Goal: Task Accomplishment & Management: Complete application form

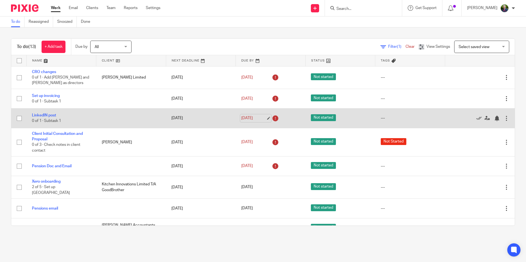
click at [265, 118] on link "7 Aug 2025" at bounding box center [253, 119] width 25 height 6
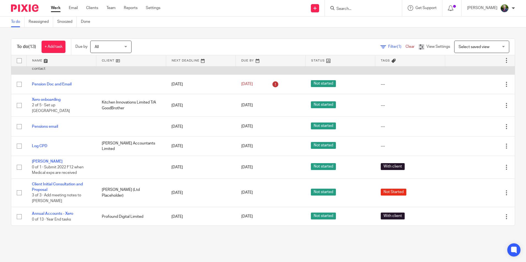
scroll to position [83, 0]
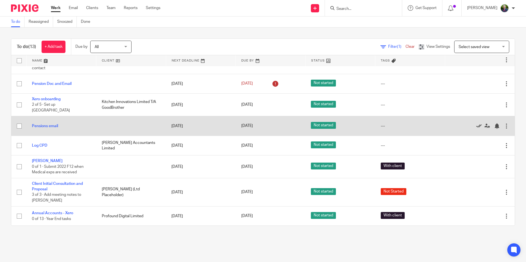
click at [476, 124] on icon at bounding box center [479, 127] width 6 height 6
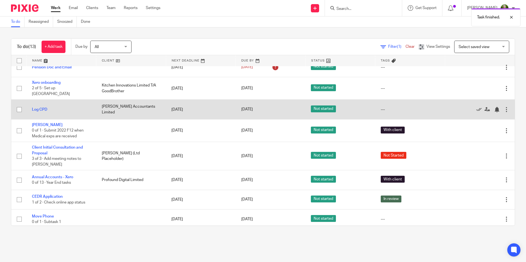
scroll to position [99, 0]
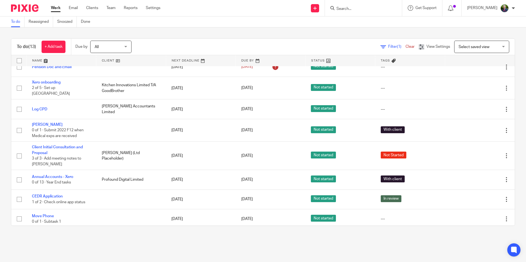
click at [316, 251] on main "To do Reassigned Snoozed Done To do (13) + Add task Due by All All Today Tomorr…" at bounding box center [263, 131] width 526 height 262
click at [90, 242] on main "To do Reassigned Snoozed Done To do (13) + Add task Due by All All Today Tomorr…" at bounding box center [263, 131] width 526 height 262
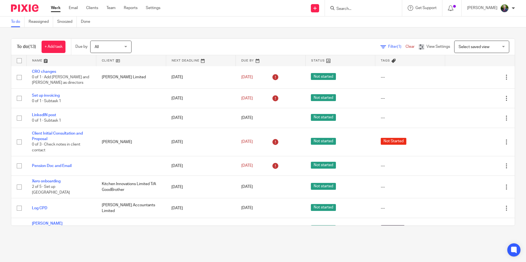
scroll to position [0, 0]
drag, startPoint x: 275, startPoint y: 250, endPoint x: 284, endPoint y: 254, distance: 9.6
click at [275, 250] on main "To do Reassigned Snoozed Done To do (13) + Add task Due by All All Today Tomorr…" at bounding box center [263, 131] width 526 height 262
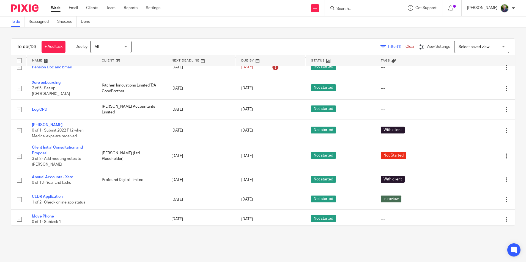
scroll to position [99, 0]
click at [54, 47] on link "+ Add task" at bounding box center [54, 47] width 24 height 12
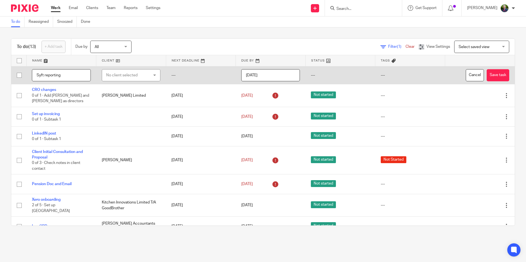
type input "Syft reporting"
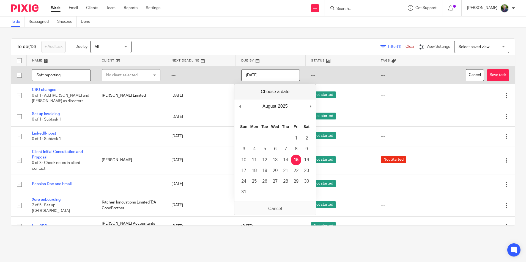
click at [264, 78] on input "2025-08-15" at bounding box center [270, 75] width 59 height 12
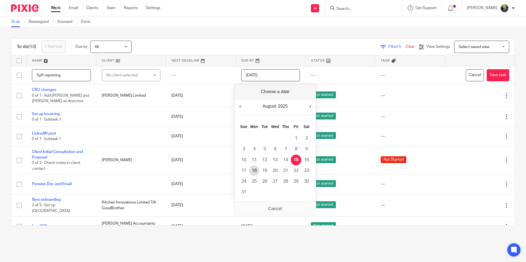
type input "2025-08-18"
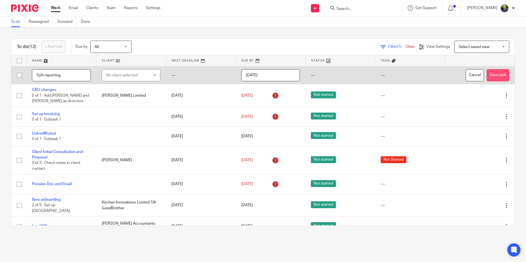
click at [487, 75] on button "Save task" at bounding box center [498, 75] width 23 height 12
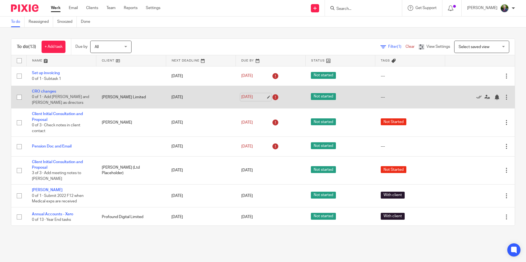
click at [264, 97] on link "6 Aug 2025" at bounding box center [253, 97] width 25 height 6
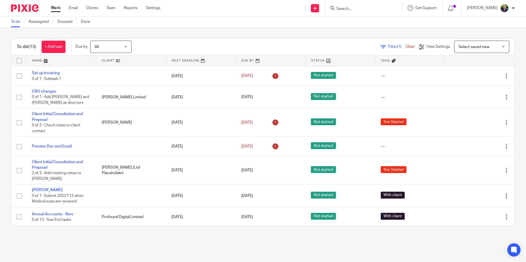
click at [298, 240] on main "To do Reassigned Snoozed Done To do (13) + Add task Due by All All Today Tomorr…" at bounding box center [263, 131] width 526 height 262
click at [114, 246] on main "To do Reassigned Snoozed Done To do (13) + Add task Due by All All Today Tomorr…" at bounding box center [263, 131] width 526 height 262
click at [370, 7] on input "Search" at bounding box center [361, 9] width 50 height 5
type input "profou"
click at [374, 24] on link at bounding box center [369, 23] width 69 height 13
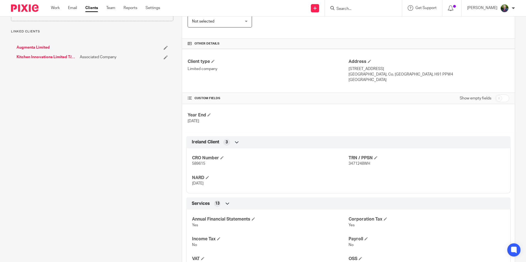
scroll to position [110, 0]
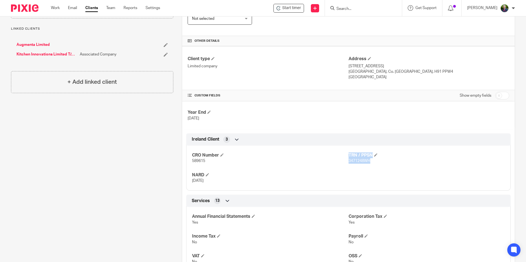
drag, startPoint x: 369, startPoint y: 162, endPoint x: 343, endPoint y: 163, distance: 26.4
click at [343, 163] on div "CRO Number 589615 TRN / PPSN 3471248WH NARD [DATE]" at bounding box center [348, 167] width 324 height 50
drag, startPoint x: 343, startPoint y: 163, endPoint x: 377, endPoint y: 166, distance: 34.8
click at [377, 165] on div "CRO Number 589615 TRN / PPSN 3471248WH NARD [DATE]" at bounding box center [348, 167] width 324 height 50
drag, startPoint x: 370, startPoint y: 162, endPoint x: 347, endPoint y: 161, distance: 23.1
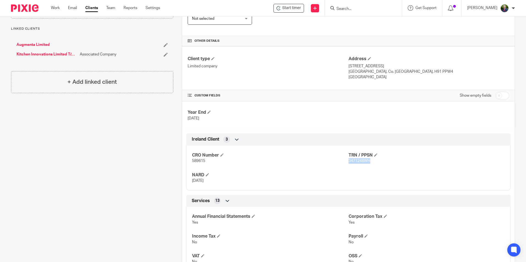
click at [349, 161] on p "3471248WH" at bounding box center [427, 161] width 156 height 6
copy span "3471248WH"
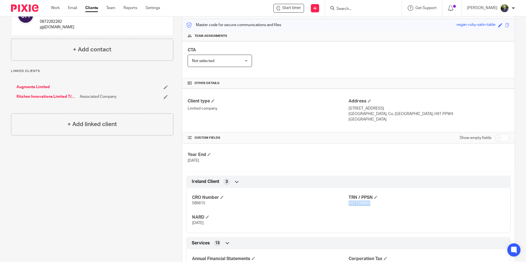
scroll to position [83, 0]
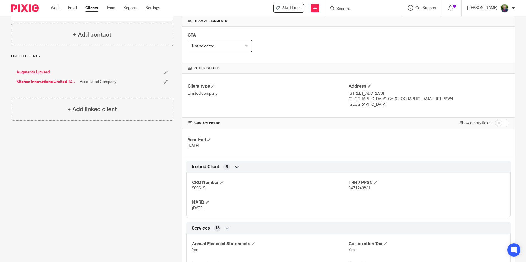
click at [138, 192] on div "Client contacts [PERSON_NAME] 0872282282 j@[DOMAIN_NAME] Edit contact Create cl…" at bounding box center [87, 196] width 171 height 440
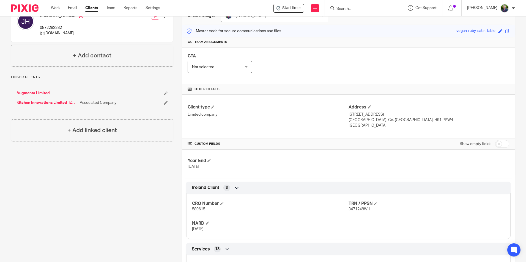
scroll to position [0, 0]
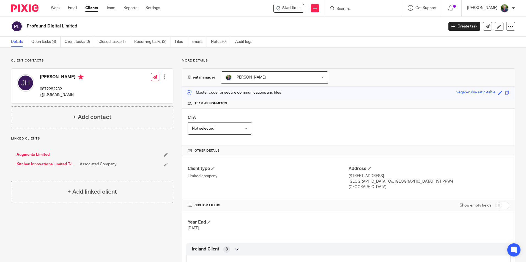
click at [163, 78] on div at bounding box center [165, 77] width 6 height 6
click at [126, 144] on div "Linked clients Augmenta Limited Kitchen Innovations Limited T/A GoodBrother Ass…" at bounding box center [92, 155] width 162 height 36
click at [319, 7] on link at bounding box center [315, 8] width 8 height 8
click at [323, 39] on link "Add client" at bounding box center [325, 42] width 39 height 8
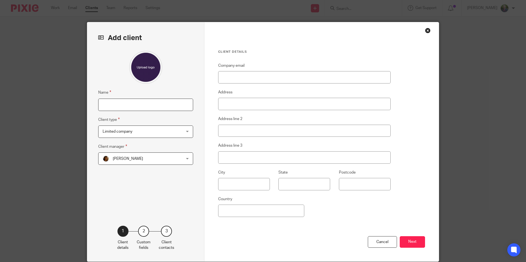
click at [153, 106] on input "Name" at bounding box center [145, 105] width 95 height 12
type input "[PERSON_NAME]"
click at [147, 131] on span "Limited company" at bounding box center [139, 132] width 72 height 12
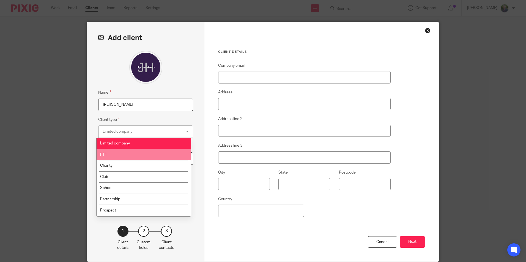
click at [137, 155] on li "F11" at bounding box center [144, 154] width 94 height 11
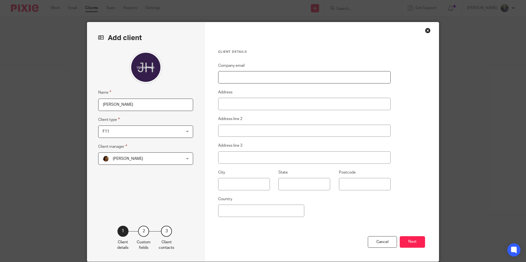
click at [267, 78] on input "Company email" at bounding box center [304, 77] width 172 height 12
type input "j@[DOMAIN_NAME]"
type input "Unit 55B, Briarhill Business Park,"
type input "[GEOGRAPHIC_DATA]"
type input "H91 PPW4"
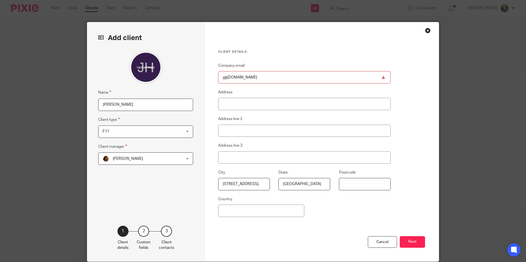
type input "[GEOGRAPHIC_DATA]"
type input "j@rbsubmit.com"
click at [232, 186] on input "Unit 55B, Briarhill Business Park," at bounding box center [244, 184] width 52 height 12
drag, startPoint x: 219, startPoint y: 184, endPoint x: 277, endPoint y: 184, distance: 58.3
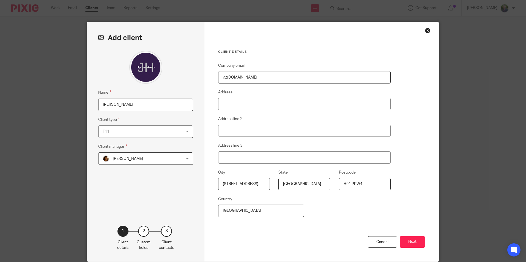
click at [277, 184] on div "City Unit 55B, Briarhill Business Park, State Galway Postcode H91 PPW4" at bounding box center [300, 182] width 181 height 27
drag, startPoint x: 369, startPoint y: 185, endPoint x: 346, endPoint y: 185, distance: 22.8
click at [346, 185] on input "H91 PPW4" at bounding box center [365, 184] width 52 height 12
click at [333, 186] on fieldset "Postcode H91 PPW4" at bounding box center [360, 179] width 60 height 21
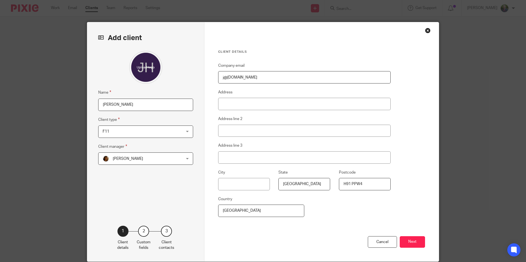
click at [374, 188] on input "H91 PPW4" at bounding box center [365, 184] width 52 height 12
type input "H"
click at [156, 157] on span "[PERSON_NAME]" at bounding box center [139, 159] width 72 height 12
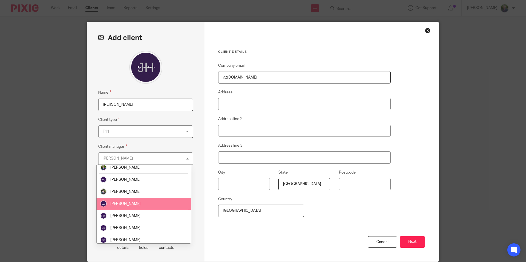
scroll to position [39, 0]
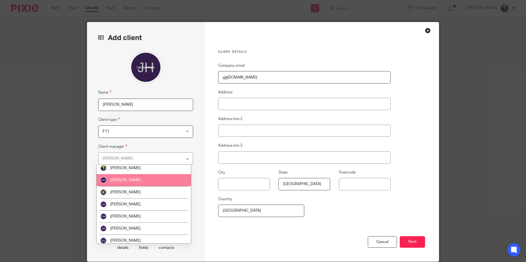
click at [131, 182] on li "[PERSON_NAME]" at bounding box center [144, 180] width 94 height 12
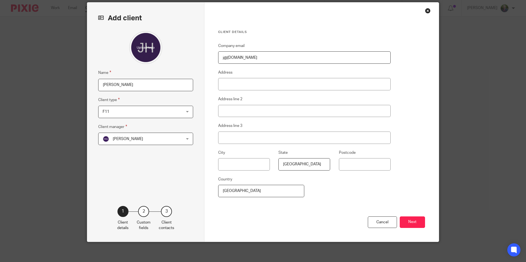
scroll to position [22, 0]
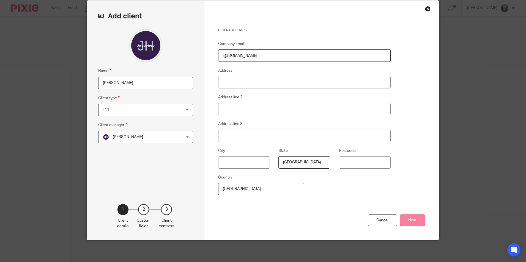
click at [412, 221] on button "Next" at bounding box center [412, 221] width 25 height 12
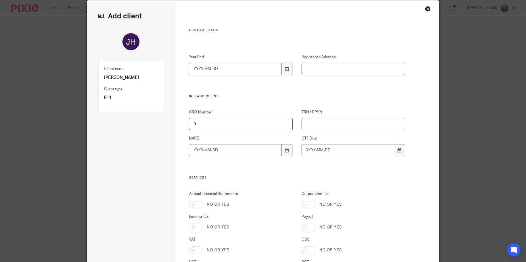
drag, startPoint x: 495, startPoint y: 31, endPoint x: 385, endPoint y: 55, distance: 112.5
click at [495, 31] on div "Add client Name Jonathan Hayes Client type F11 F11 Limited company F11 Charity …" at bounding box center [263, 131] width 526 height 262
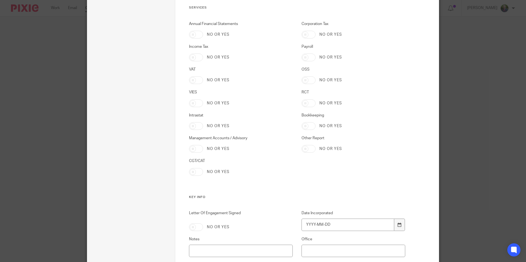
scroll to position [193, 0]
click at [190, 59] on input "Income Tax" at bounding box center [196, 57] width 14 height 8
checkbox input "true"
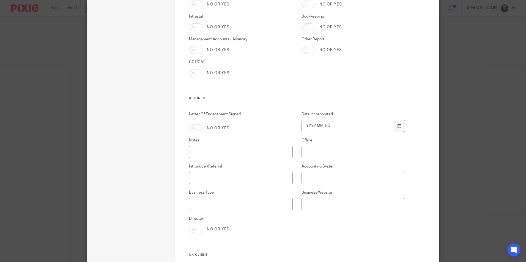
scroll to position [303, 0]
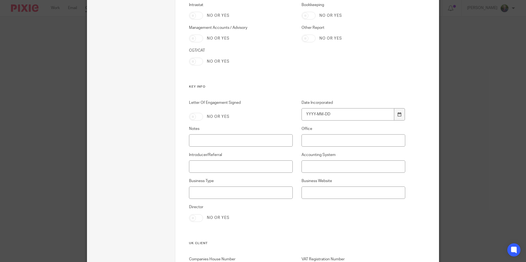
click at [194, 116] on input "Letter Of Engagement Signed" at bounding box center [196, 117] width 14 height 8
checkbox input "true"
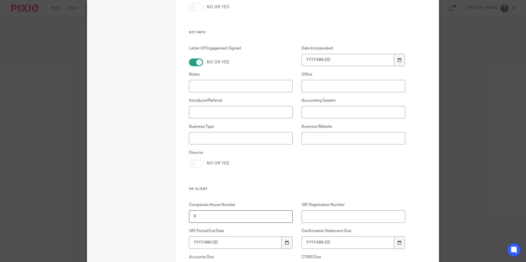
scroll to position [358, 0]
click at [216, 113] on input "Introducer/Referral" at bounding box center [241, 112] width 104 height 12
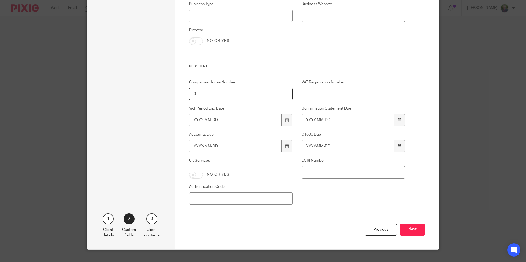
scroll to position [489, 0]
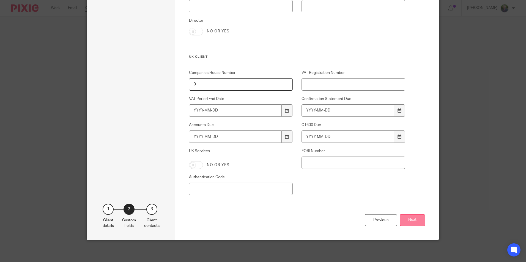
click at [408, 220] on button "Next" at bounding box center [412, 221] width 25 height 12
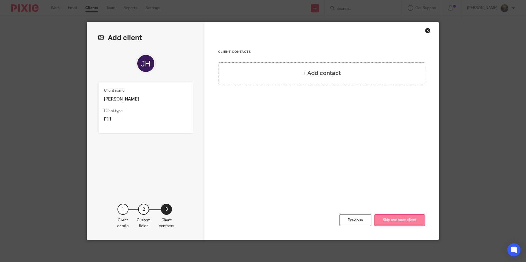
click at [400, 223] on button "Skip and save client" at bounding box center [399, 221] width 51 height 12
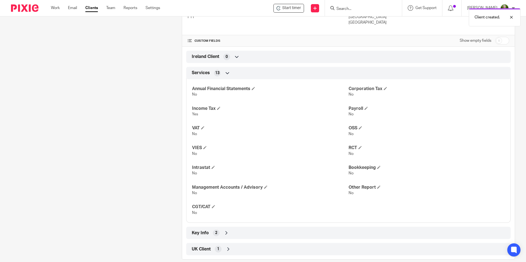
scroll to position [168, 0]
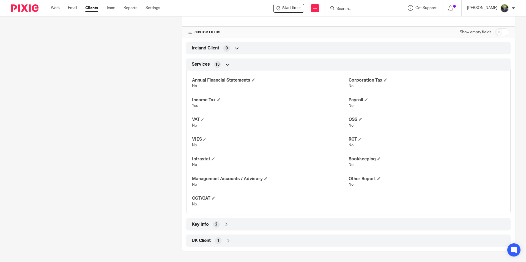
click at [225, 227] on icon at bounding box center [227, 225] width 6 height 6
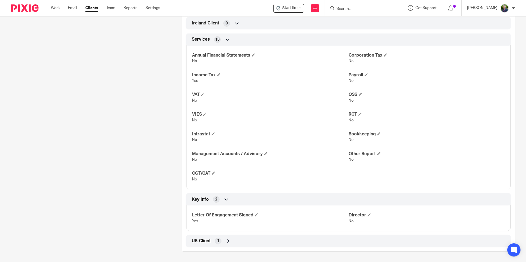
scroll to position [193, 0]
click at [367, 216] on span at bounding box center [368, 214] width 3 height 3
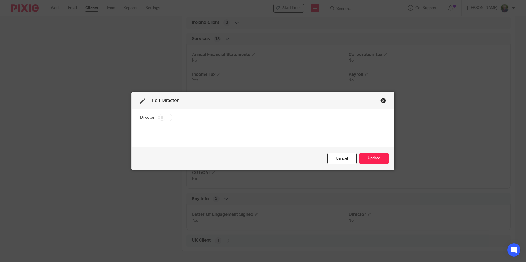
click at [168, 120] on input "checkbox" at bounding box center [165, 118] width 14 height 8
checkbox input "true"
click at [383, 160] on button "Update" at bounding box center [373, 159] width 29 height 12
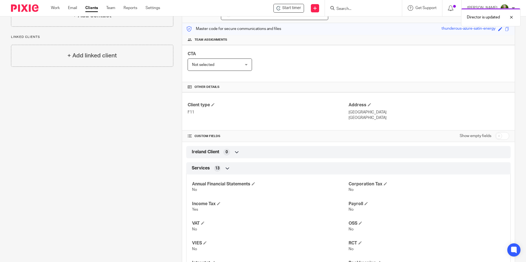
scroll to position [0, 0]
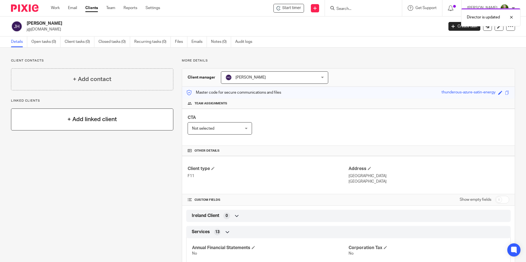
click at [91, 123] on h4 "+ Add linked client" at bounding box center [92, 119] width 50 height 9
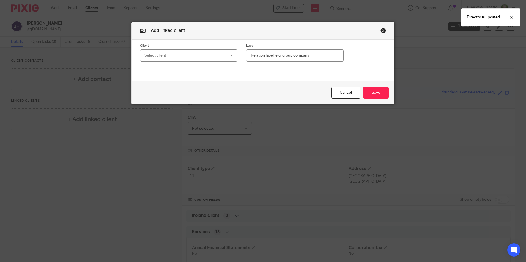
click at [215, 58] on div "Select client" at bounding box center [181, 56] width 74 height 12
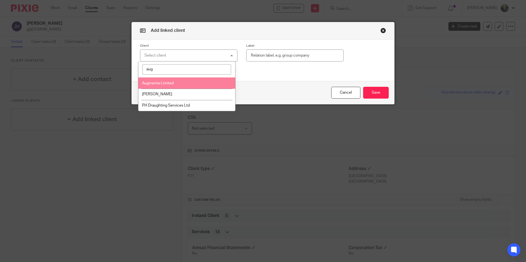
type input "aug"
click at [174, 85] on li "Augmenta Limited" at bounding box center [186, 83] width 97 height 11
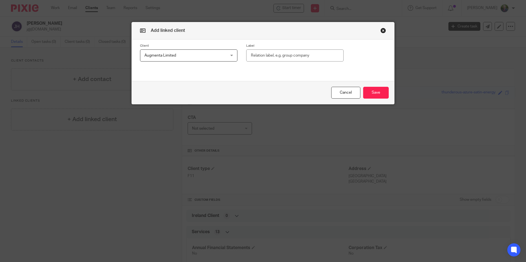
click at [280, 57] on input "text" at bounding box center [294, 56] width 97 height 12
type input "Director"
click at [372, 92] on button "Save" at bounding box center [376, 93] width 26 height 12
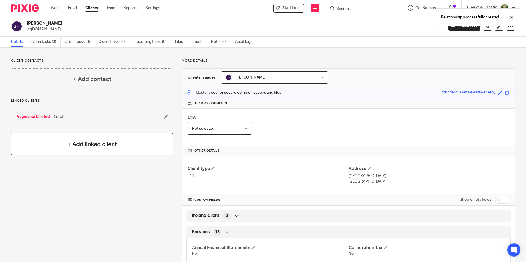
click at [92, 145] on h4 "+ Add linked client" at bounding box center [92, 144] width 50 height 9
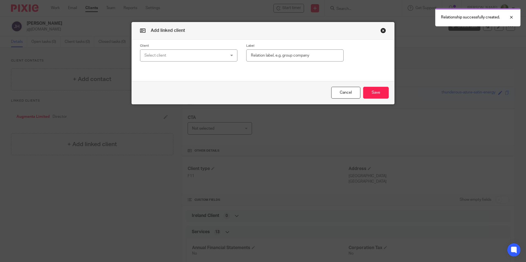
click at [173, 57] on div "Select client" at bounding box center [181, 56] width 74 height 12
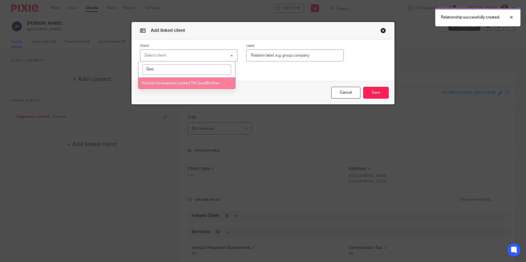
type input "Goo"
click at [195, 83] on span "Kitchen Innovations Limited T/A GoodBrother" at bounding box center [181, 83] width 78 height 4
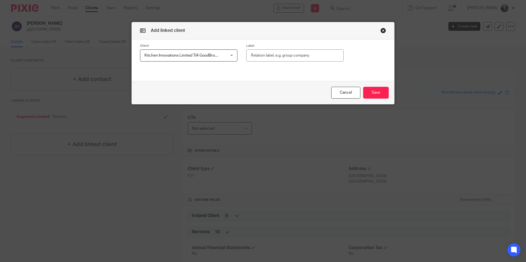
click at [270, 56] on input "text" at bounding box center [294, 56] width 97 height 12
type input "Director"
click at [380, 94] on button "Save" at bounding box center [376, 93] width 26 height 12
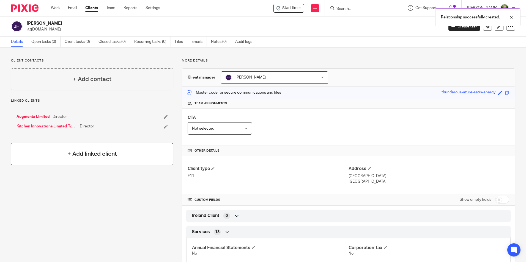
click at [100, 157] on h4 "+ Add linked client" at bounding box center [92, 154] width 50 height 9
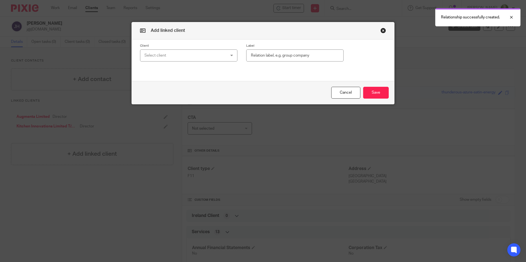
click at [172, 58] on div "Select client" at bounding box center [181, 56] width 74 height 12
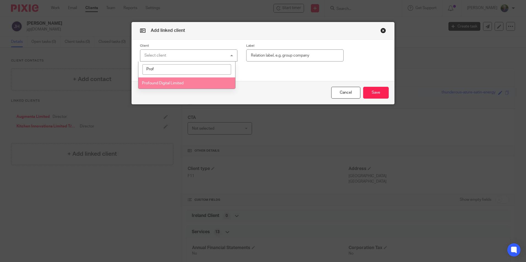
type input "Prof"
click at [173, 83] on span "Profound Digital Limited" at bounding box center [163, 83] width 42 height 4
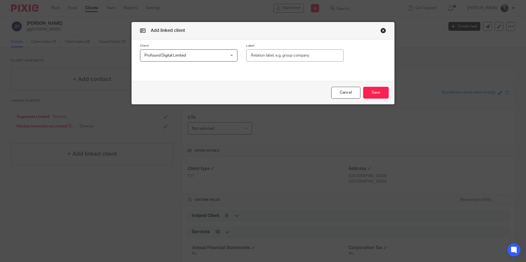
click at [258, 57] on input "text" at bounding box center [294, 56] width 97 height 12
type input "Manager"
click at [377, 91] on button "Save" at bounding box center [376, 93] width 26 height 12
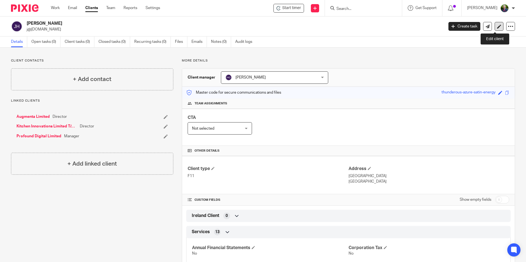
click at [497, 27] on icon at bounding box center [499, 26] width 4 height 4
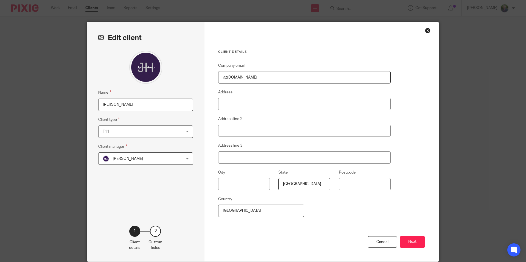
click at [258, 81] on input "j@[DOMAIN_NAME]" at bounding box center [304, 77] width 172 height 12
type input "j@[DOMAIN_NAME]"
type input "Unit 55B, Briarhill Business Park,"
type input "H91 PPW4"
type input "j@[DOMAIN_NAME]"
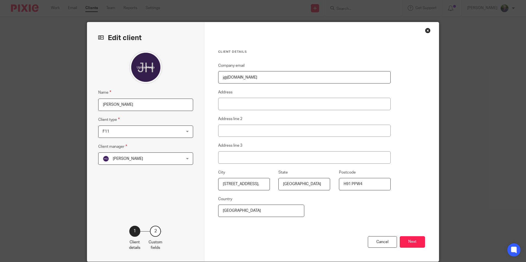
click at [254, 184] on input "Unit 55B, Briarhill Business Park," at bounding box center [244, 184] width 52 height 12
drag, startPoint x: 220, startPoint y: 184, endPoint x: 272, endPoint y: 184, distance: 52.3
click at [272, 184] on div "City Unit 55B, Briarhill Business Park, State Galway Postcode H91 PPW4" at bounding box center [300, 182] width 181 height 27
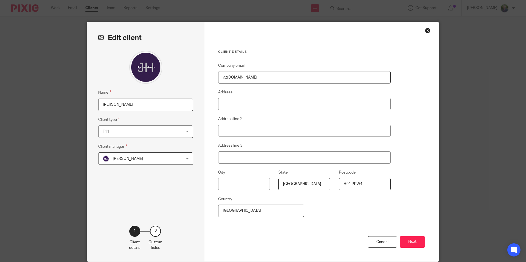
drag, startPoint x: 370, startPoint y: 185, endPoint x: 317, endPoint y: 185, distance: 52.8
click at [317, 185] on div "City State Galway Postcode H91 PPW4" at bounding box center [300, 182] width 181 height 27
click at [413, 240] on button "Next" at bounding box center [412, 243] width 25 height 12
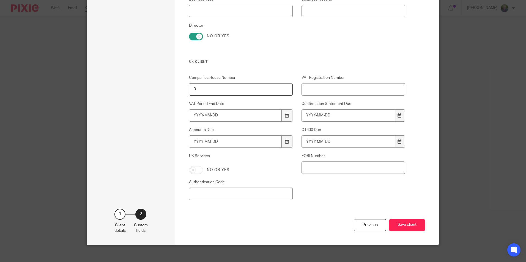
scroll to position [489, 0]
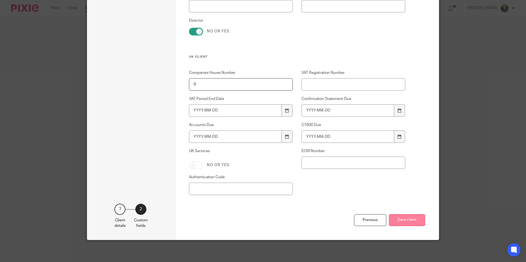
click at [405, 220] on button "Save client" at bounding box center [407, 221] width 36 height 12
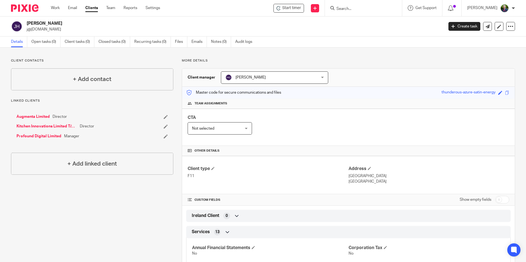
click at [516, 162] on div "Client contacts + Add contact Linked clients Augmenta Limited Director Kitchen …" at bounding box center [263, 239] width 526 height 383
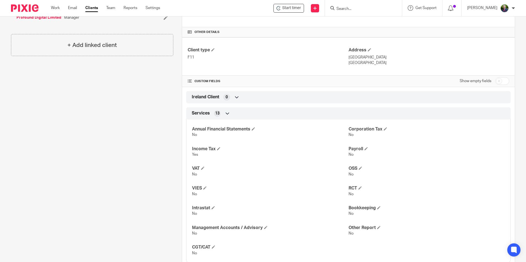
scroll to position [113, 0]
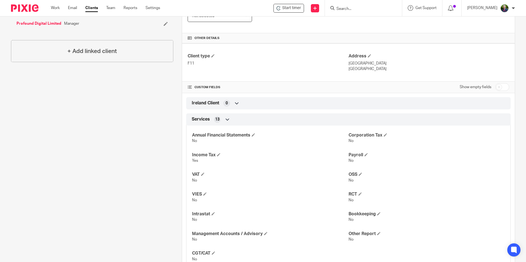
click at [238, 104] on icon at bounding box center [237, 104] width 6 height 6
click at [235, 102] on icon at bounding box center [237, 104] width 6 height 6
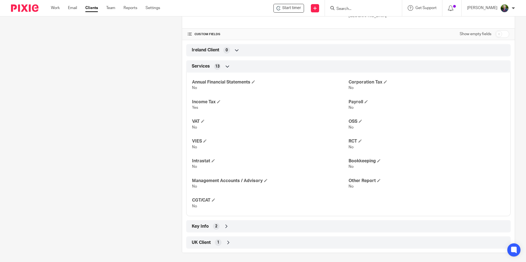
scroll to position [168, 0]
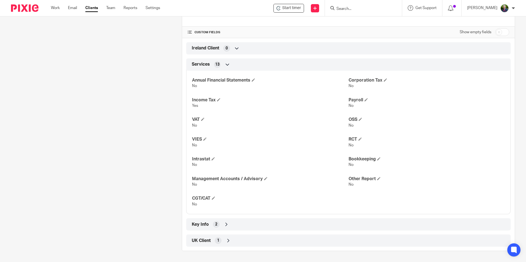
click at [224, 224] on icon at bounding box center [227, 225] width 6 height 6
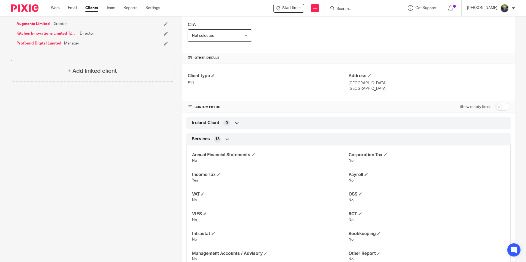
scroll to position [56, 0]
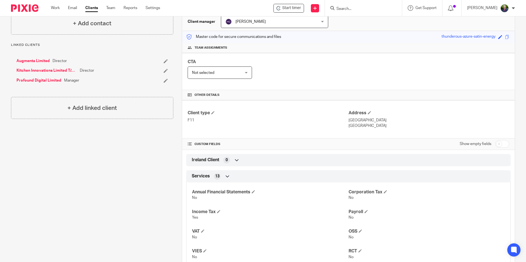
click at [480, 146] on label "Show empty fields" at bounding box center [476, 144] width 32 height 6
click at [495, 144] on input "checkbox" at bounding box center [502, 144] width 14 height 8
checkbox input "true"
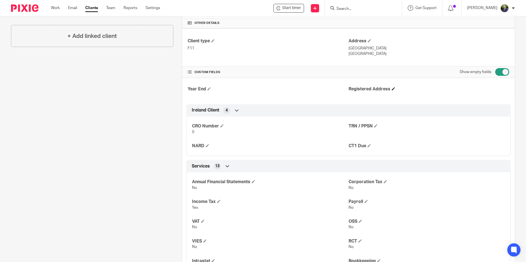
scroll to position [138, 0]
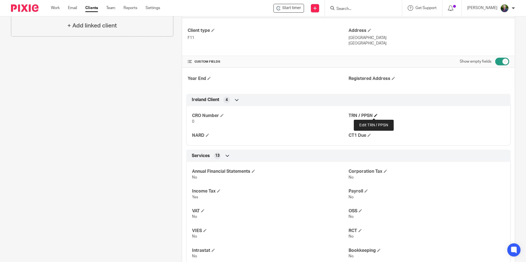
click at [375, 115] on span at bounding box center [375, 115] width 3 height 3
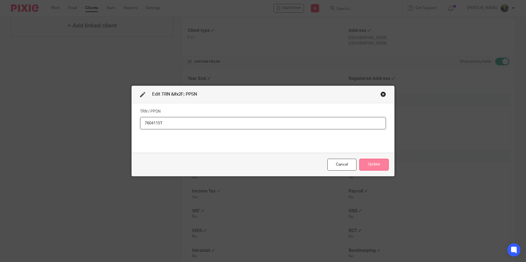
type input "7604115T"
click at [375, 166] on button "Update" at bounding box center [373, 165] width 29 height 12
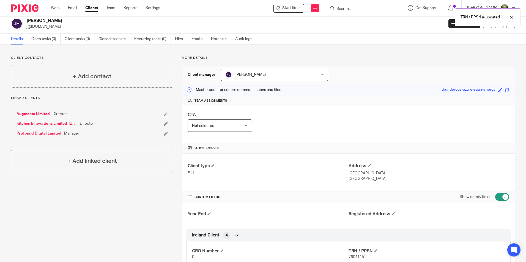
scroll to position [0, 0]
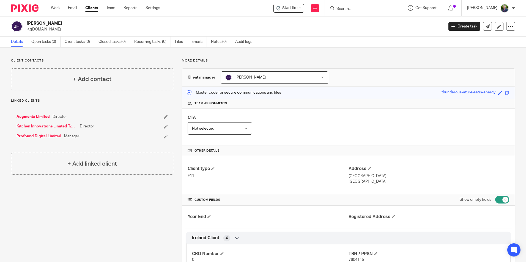
click at [375, 11] on input "Search" at bounding box center [361, 9] width 50 height 5
type input "kitch"
click at [373, 20] on link at bounding box center [382, 23] width 94 height 13
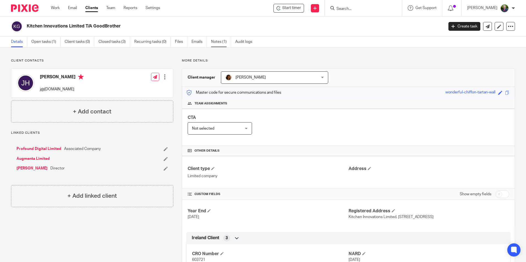
click at [219, 42] on link "Notes (1)" at bounding box center [221, 42] width 20 height 11
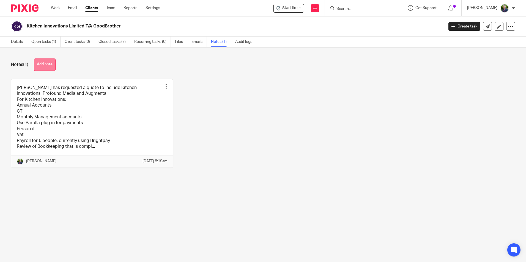
click at [51, 65] on button "Add note" at bounding box center [45, 65] width 22 height 12
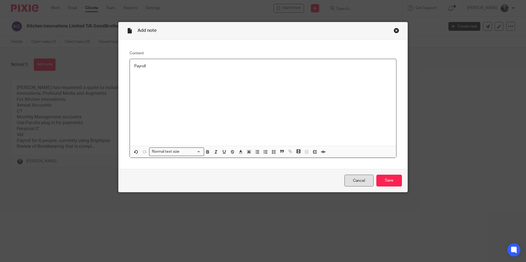
click at [363, 181] on link "Cancel" at bounding box center [358, 181] width 29 height 12
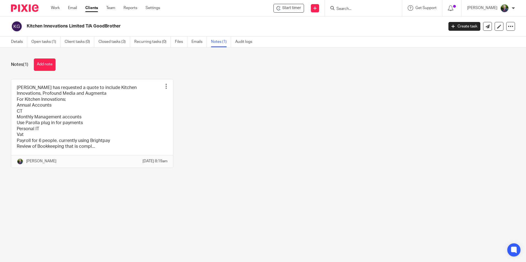
click at [44, 226] on main "Kitchen Innovations Limited T/A GoodBrother Create task Update from Companies H…" at bounding box center [263, 131] width 526 height 262
click at [70, 201] on main "Kitchen Innovations Limited T/A GoodBrother Create task Update from Companies H…" at bounding box center [263, 131] width 526 height 262
